Goal: Information Seeking & Learning: Learn about a topic

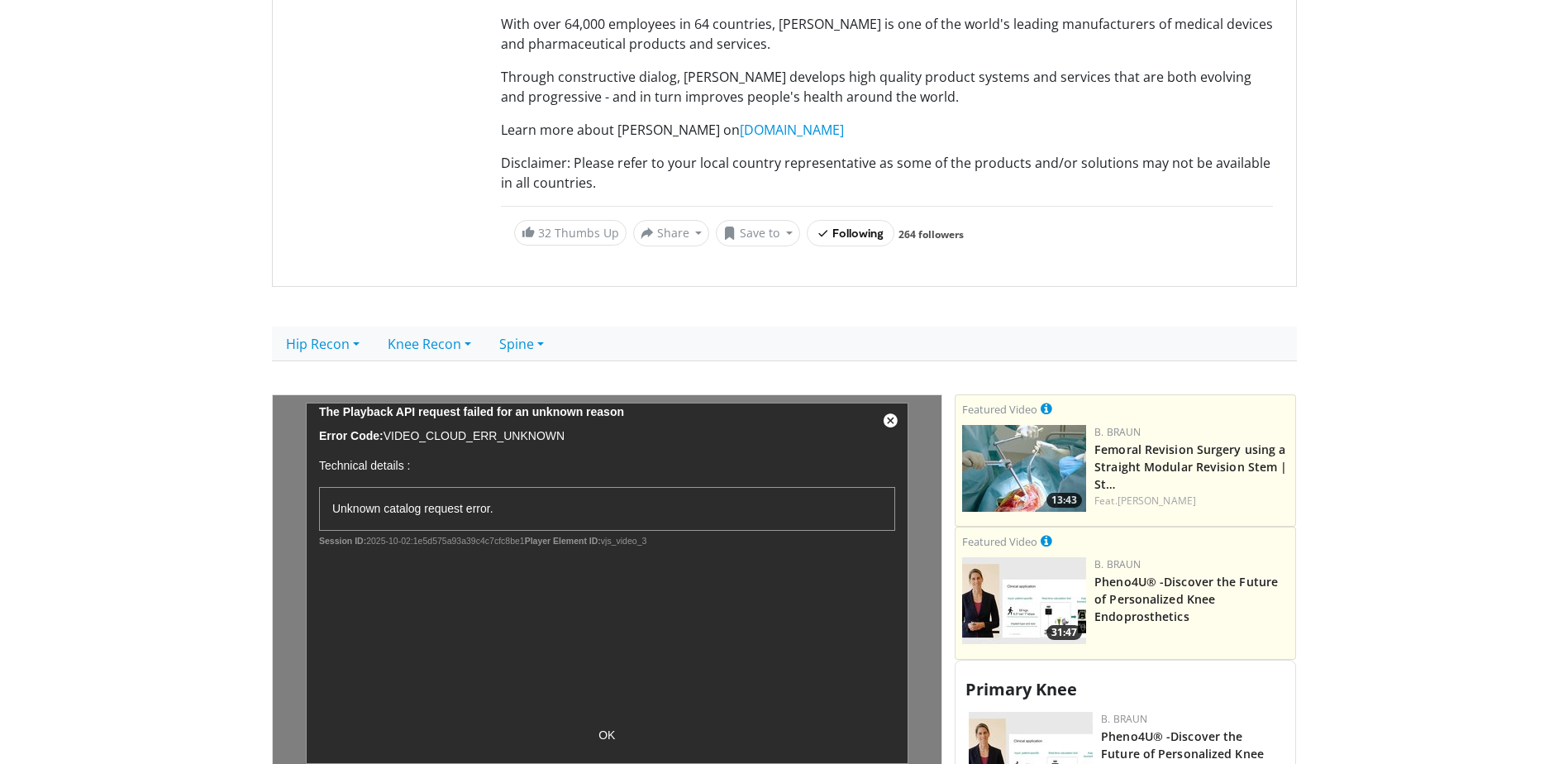
scroll to position [248, 0]
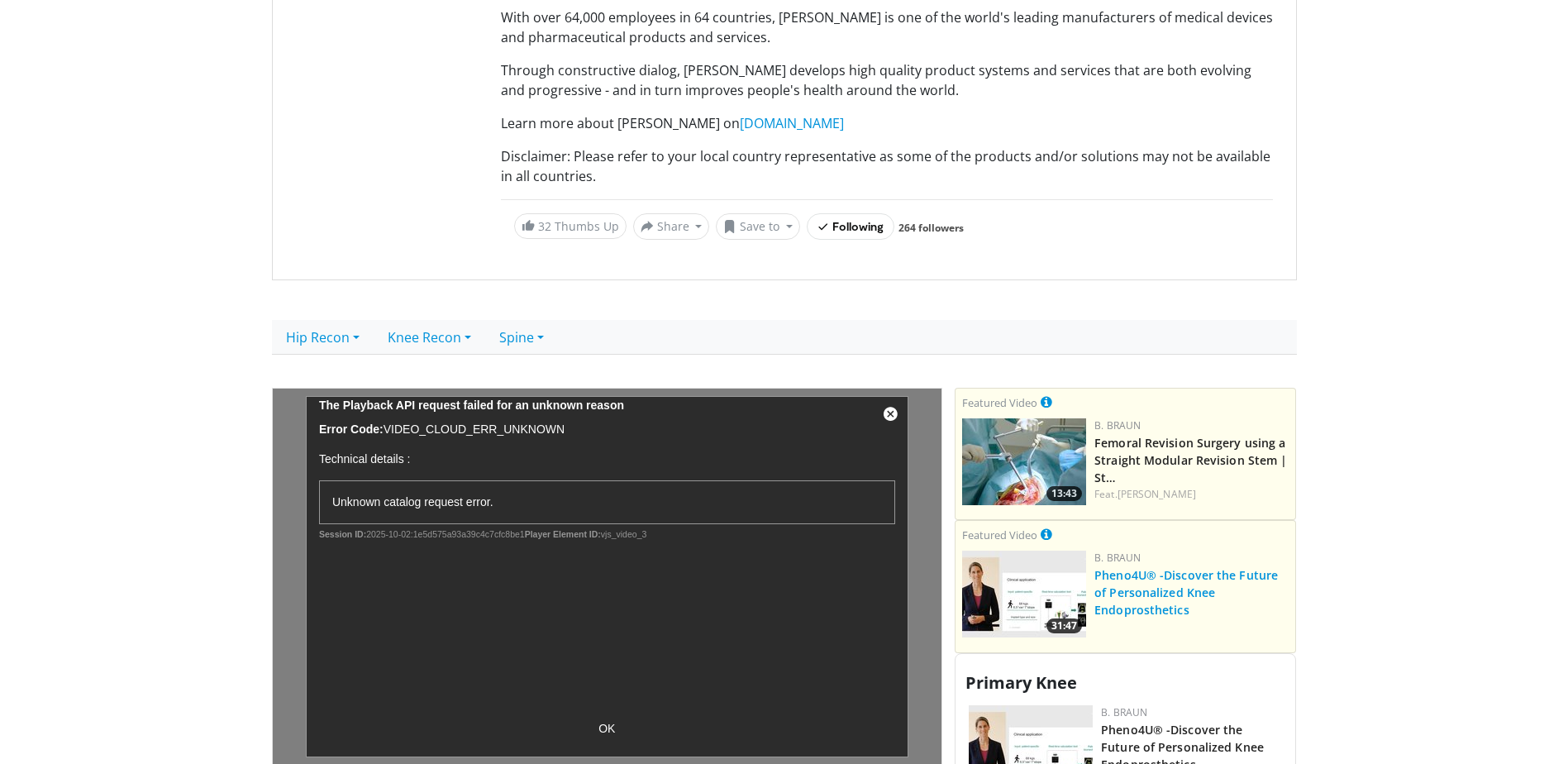
click at [1140, 606] on link "Pheno4U® -Discover the Future of Personalized Knee Endoprosthetics" at bounding box center [1185, 593] width 183 height 51
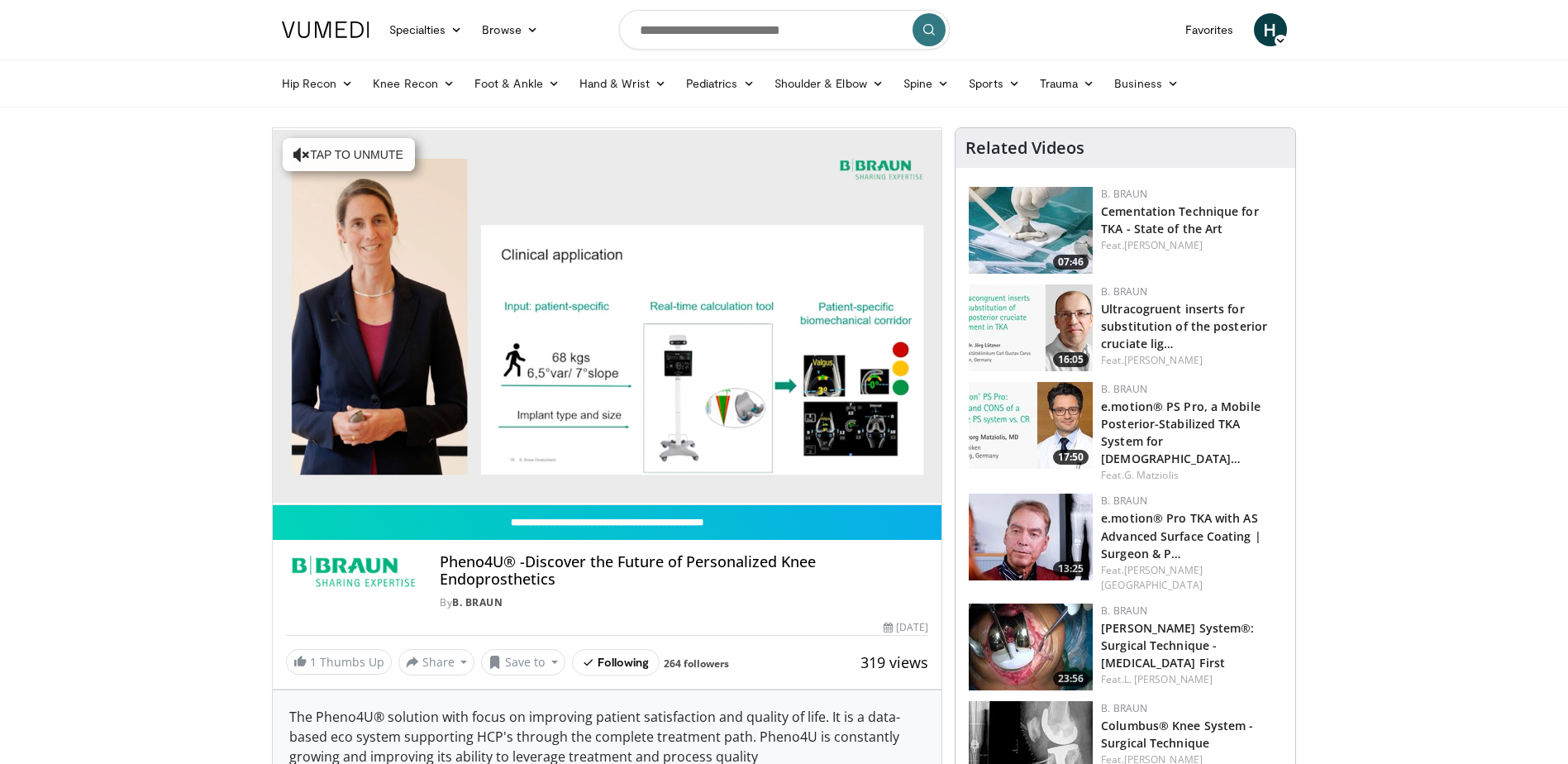
click at [1270, 30] on span "H" at bounding box center [1270, 30] width 33 height 33
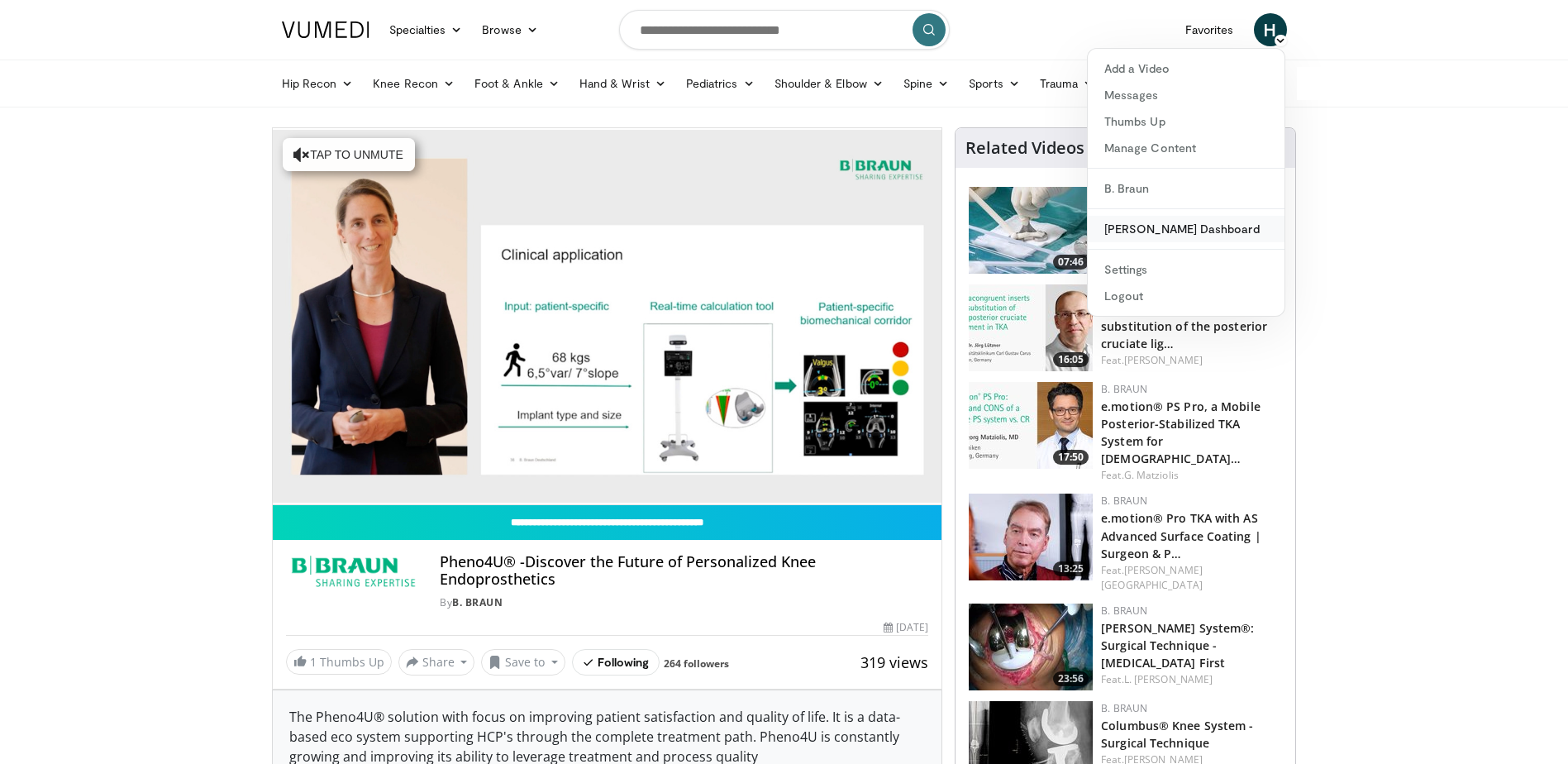
click at [1199, 226] on link "[PERSON_NAME] Dashboard" at bounding box center [1186, 228] width 197 height 26
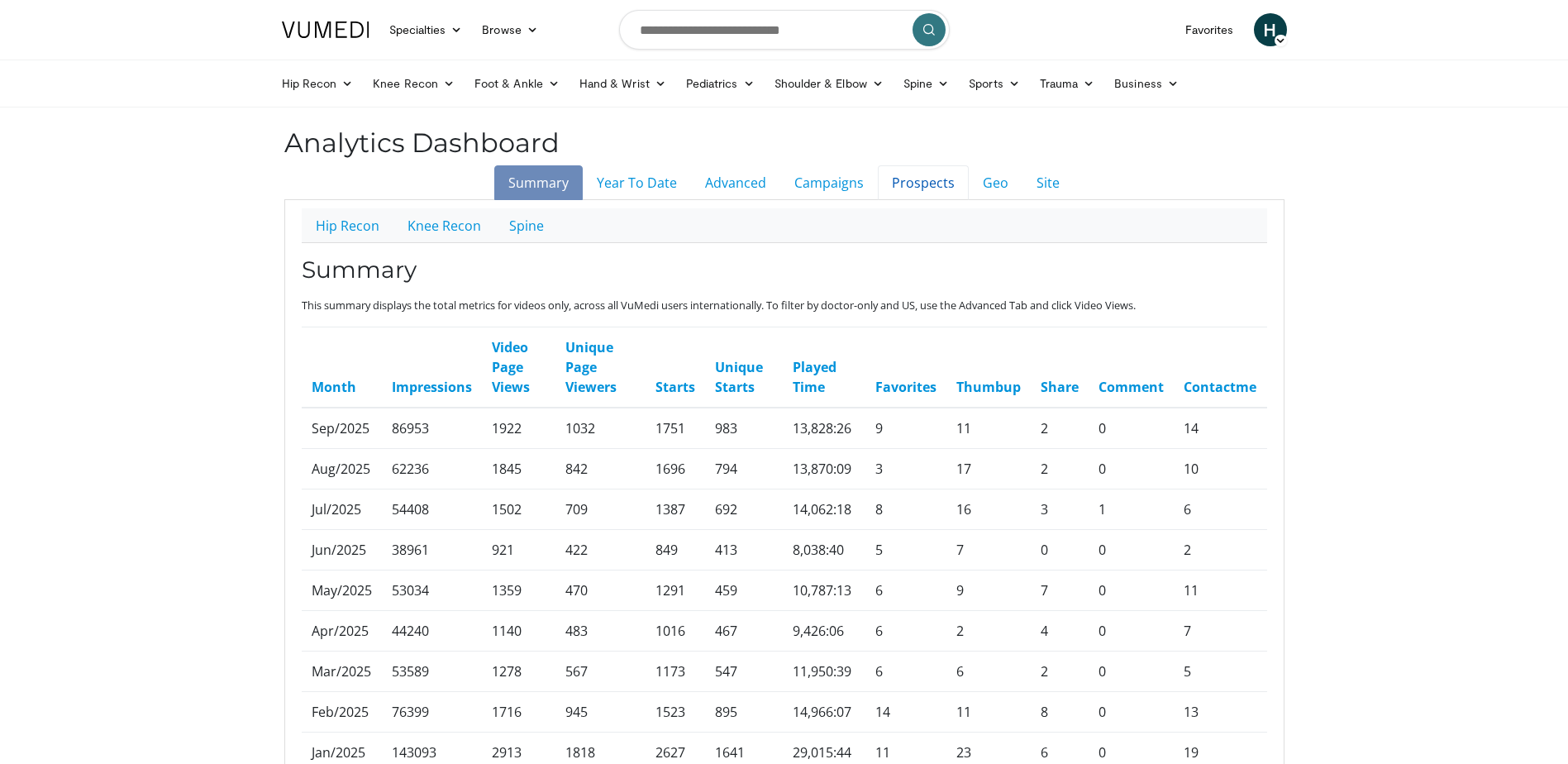
click at [927, 184] on link "Prospects" at bounding box center [923, 182] width 91 height 34
